Goal: Find specific page/section: Find specific page/section

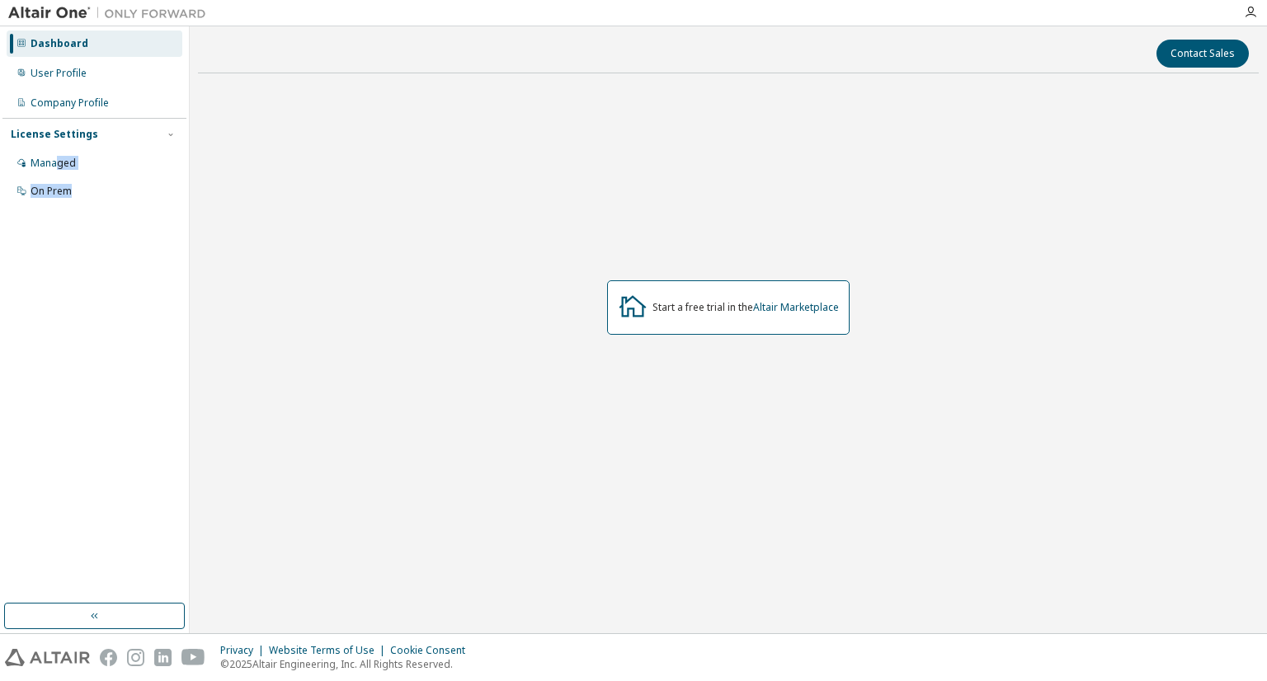
drag, startPoint x: 54, startPoint y: 167, endPoint x: 102, endPoint y: 347, distance: 186.8
click at [102, 347] on div "Dashboard User Profile Company Profile License Settings Managed On Prem" at bounding box center [94, 315] width 184 height 572
click at [54, 181] on div "On Prem" at bounding box center [95, 191] width 176 height 26
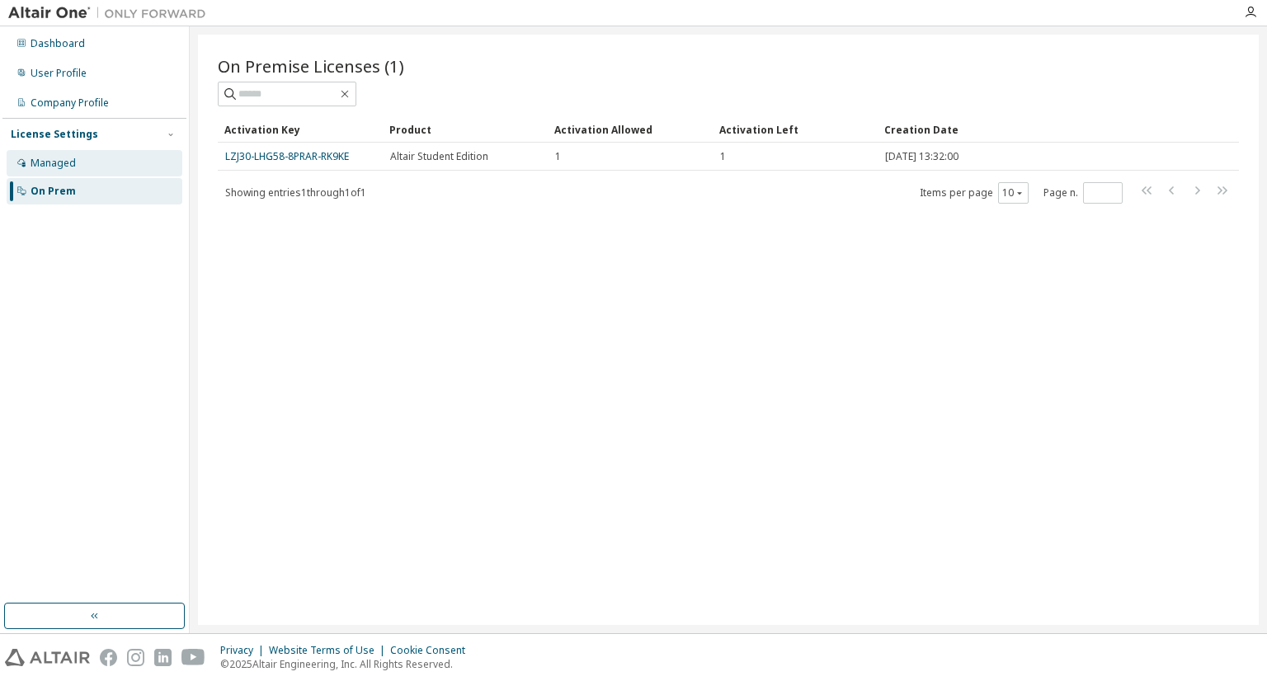
click at [92, 166] on div "Managed" at bounding box center [95, 163] width 176 height 26
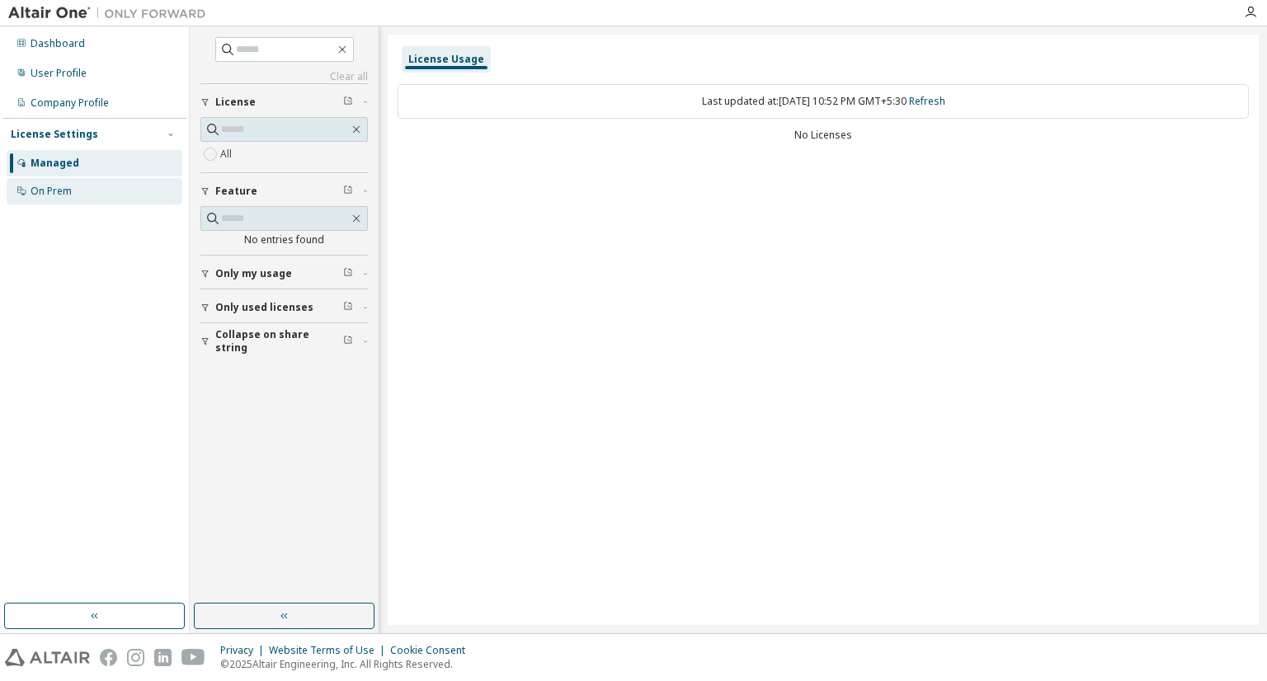
click at [89, 185] on div "On Prem" at bounding box center [95, 191] width 176 height 26
